Goal: Find specific page/section: Find specific page/section

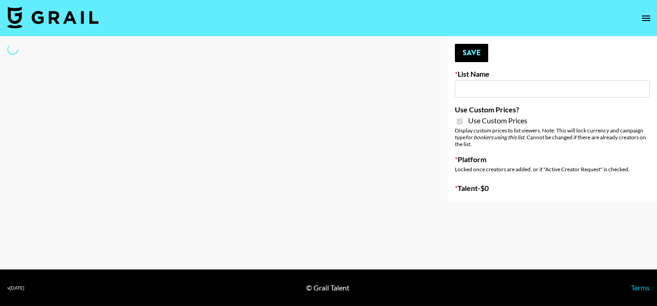
type input "Craftd"
checkbox input "true"
select select "Brand"
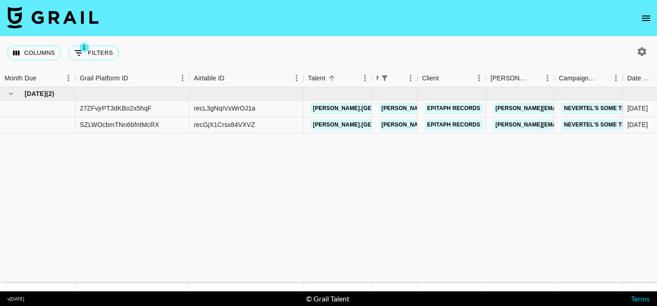
click at [647, 19] on icon "open drawer" at bounding box center [645, 18] width 11 height 11
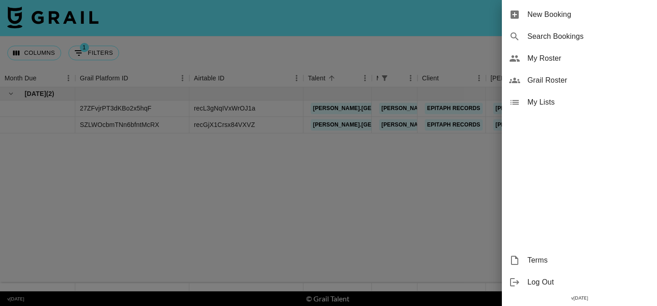
click at [561, 83] on span "Grail Roster" at bounding box center [588, 80] width 122 height 11
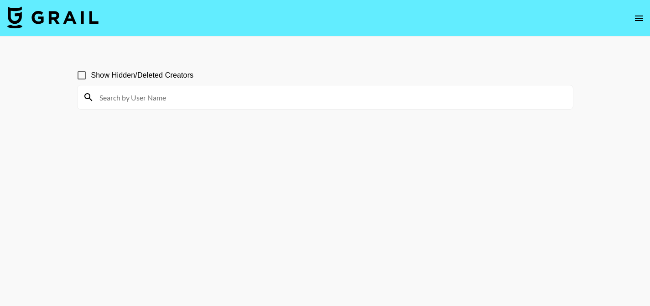
click at [83, 76] on input "Show Hidden/Deleted Creators" at bounding box center [81, 75] width 19 height 19
checkbox input "true"
click at [114, 87] on div at bounding box center [325, 97] width 495 height 24
click at [128, 92] on input at bounding box center [330, 97] width 473 height 15
paste input "ivanka_djo"
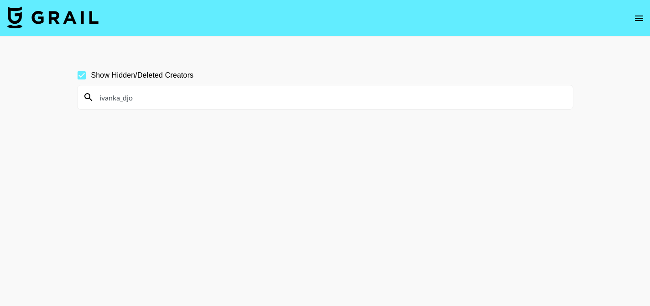
click at [301, 98] on input "ivanka_djo" at bounding box center [330, 97] width 473 height 15
paste input "artseysmart"
click at [275, 94] on input "artseysmart" at bounding box center [330, 97] width 473 height 15
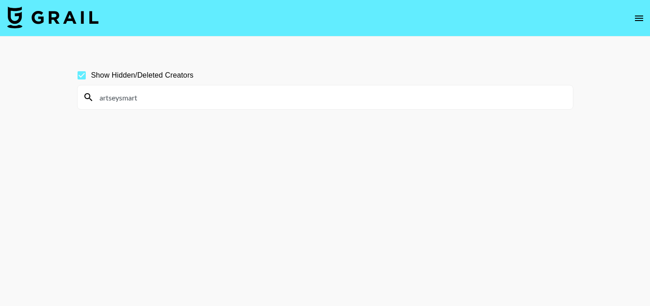
click at [275, 94] on input "artseysmart" at bounding box center [330, 97] width 473 height 15
paste input "rhaemachelle_"
click at [250, 104] on input "rhaemachelle_" at bounding box center [330, 97] width 473 height 15
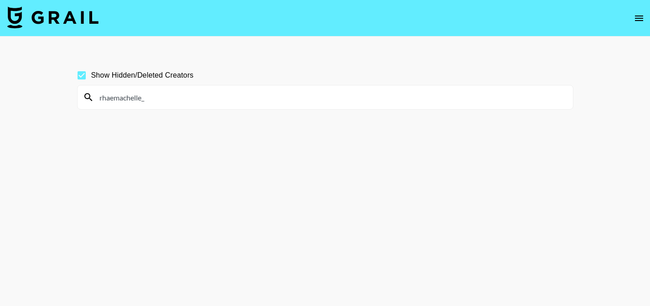
click at [250, 104] on input "rhaemachelle_" at bounding box center [330, 97] width 473 height 15
paste input "abbysoniedo"
click at [292, 97] on input "abbysoniedo" at bounding box center [330, 97] width 473 height 15
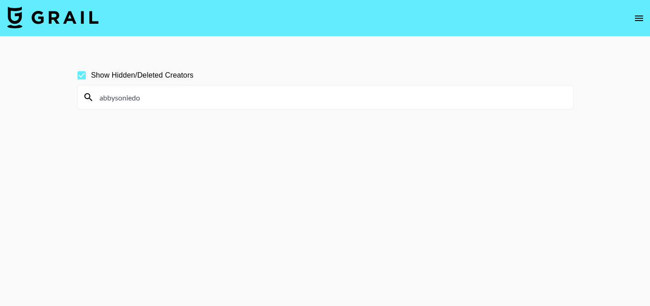
paste input "rendadollx7"
click at [244, 99] on input "rendadollx7" at bounding box center [330, 97] width 473 height 15
paste input "msmariamk"
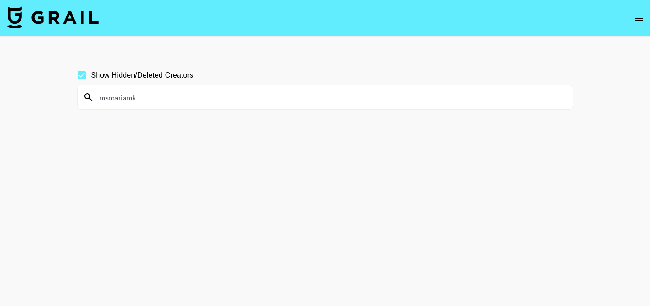
click at [318, 97] on input "msmariamk" at bounding box center [330, 97] width 473 height 15
paste input "annaappetizer"
click at [271, 100] on input "annaappetizer" at bounding box center [330, 97] width 473 height 15
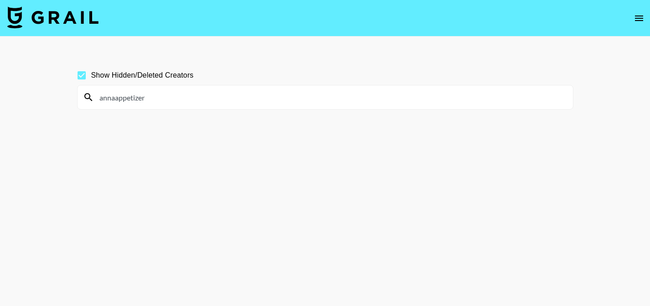
click at [271, 100] on input "annaappetizer" at bounding box center [330, 97] width 473 height 15
paste input "thuphan"
click at [286, 93] on input "annathuphan" at bounding box center [330, 97] width 473 height 15
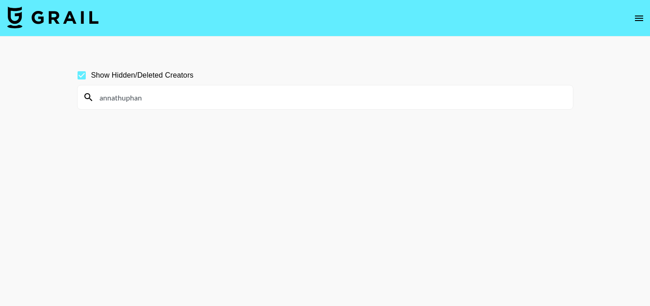
click at [286, 93] on input "annathuphan" at bounding box center [330, 97] width 473 height 15
paste input "ryliegracee2.0"
click at [259, 100] on input "ryliegracee2.0" at bounding box center [330, 97] width 473 height 15
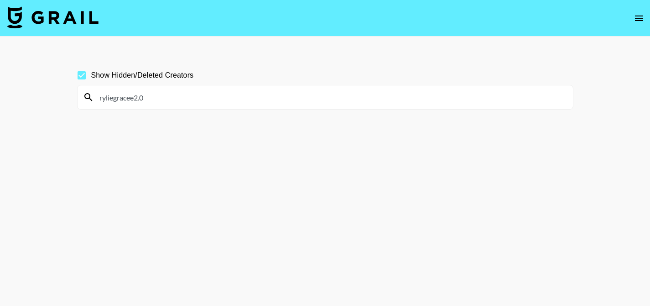
paste input "kurlyykayyy"
click at [230, 96] on input "kurlyykayyy" at bounding box center [330, 97] width 473 height 15
paste input "monstra0.3"
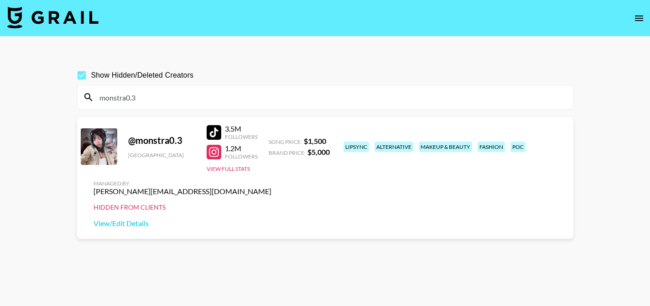
click at [316, 91] on input "monstra0.3" at bounding box center [330, 97] width 473 height 15
paste input "moluvsorie"
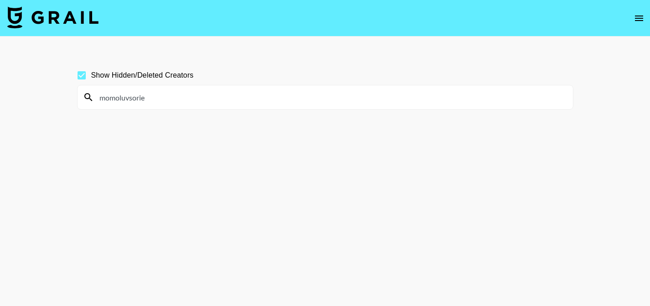
click at [283, 102] on input "momoluvsorie" at bounding box center [330, 97] width 473 height 15
paste input "karmapilled"
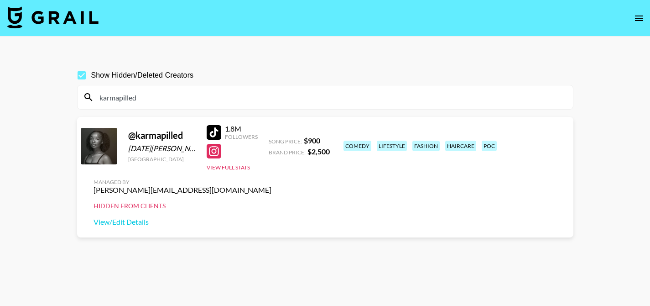
click at [230, 98] on input "karmapilled" at bounding box center [330, 97] width 473 height 15
paste input "laratii05"
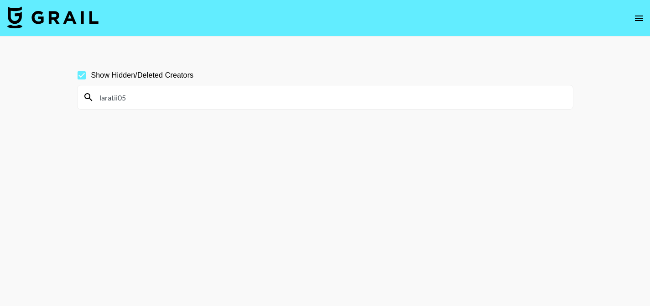
click at [303, 100] on input "laratii05" at bounding box center [330, 97] width 473 height 15
paste input "ilyvvadda"
click at [265, 97] on input "ilyvvadda" at bounding box center [330, 97] width 473 height 15
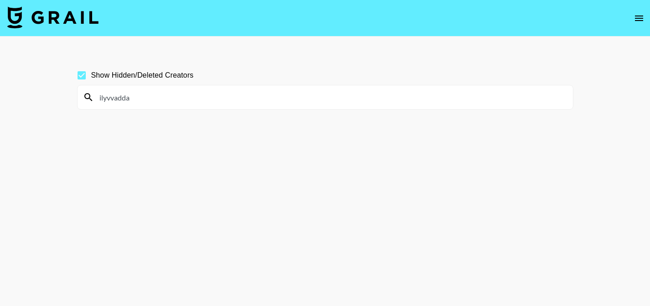
click at [265, 97] on input "ilyvvadda" at bounding box center [330, 97] width 473 height 15
paste input "kvrtez"
type input "kvrtez"
